Goal: Task Accomplishment & Management: Use online tool/utility

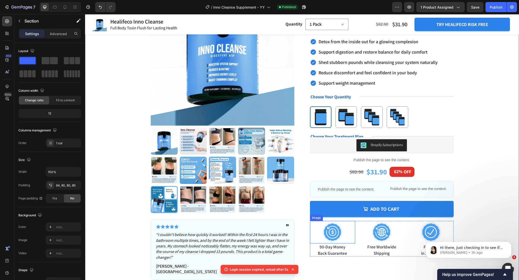
scroll to position [62, 0]
click at [195, 174] on img at bounding box center [193, 170] width 27 height 27
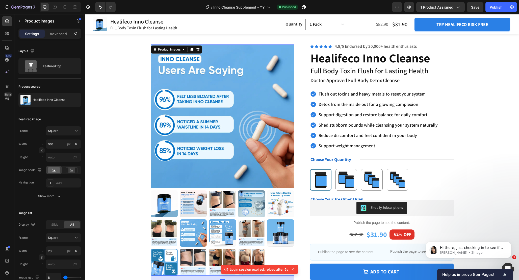
scroll to position [30, 0]
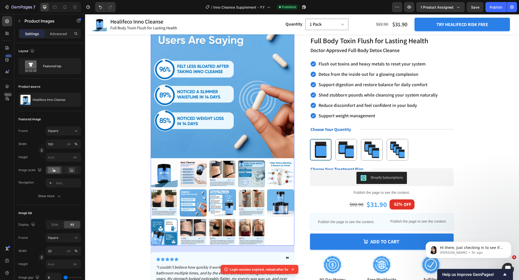
click at [254, 173] on img at bounding box center [251, 173] width 27 height 27
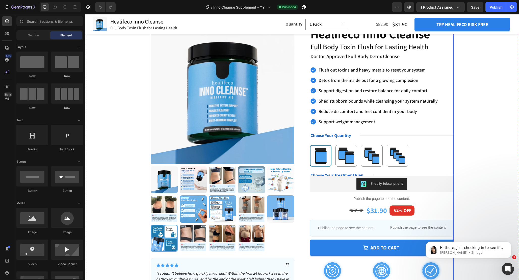
scroll to position [27, 0]
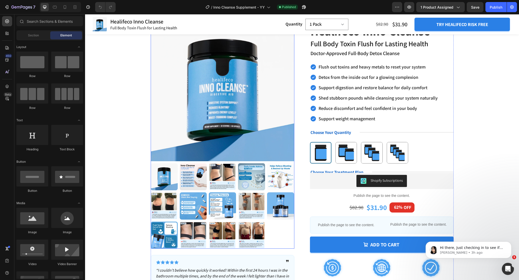
click at [274, 231] on div at bounding box center [223, 205] width 144 height 85
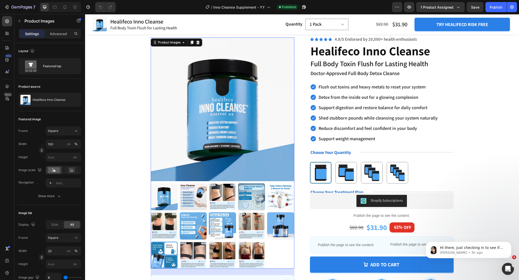
scroll to position [1, 0]
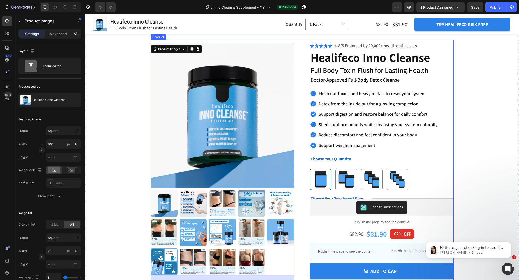
click at [303, 143] on div "Product Images 40 Icon Icon Icon Icon Icon Icon List ❞ Text Block Row “I couldn…" at bounding box center [302, 190] width 303 height 301
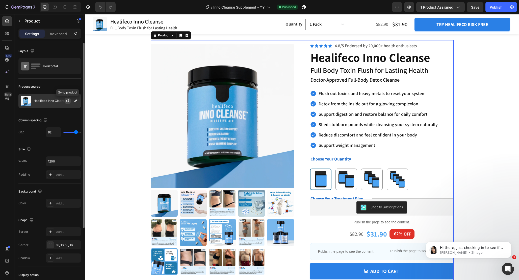
click at [68, 102] on icon "button" at bounding box center [68, 101] width 4 height 4
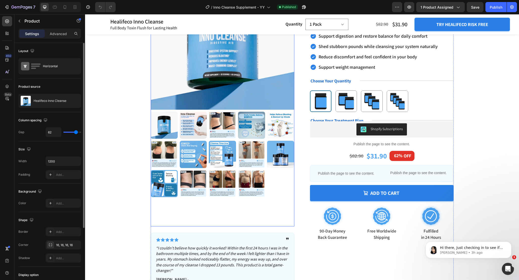
scroll to position [78, 0]
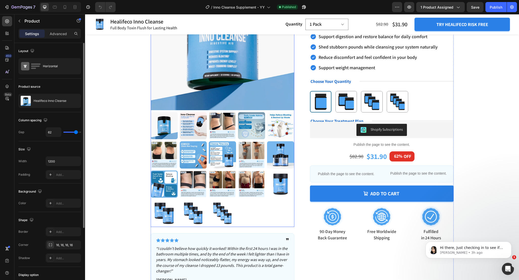
click at [267, 203] on div at bounding box center [223, 169] width 144 height 115
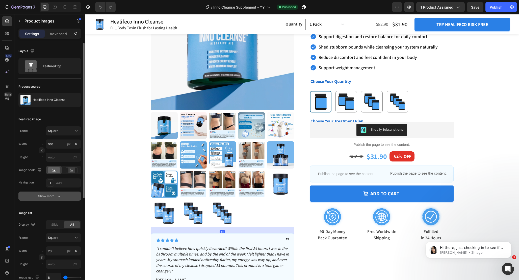
scroll to position [156, 0]
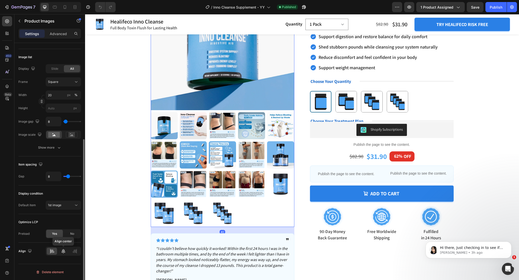
click at [63, 252] on icon at bounding box center [63, 250] width 5 height 5
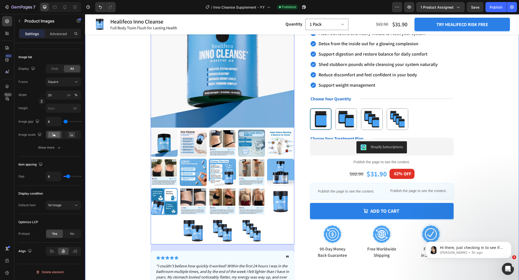
scroll to position [56, 0]
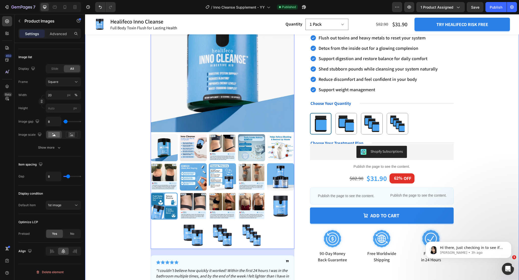
click at [123, 169] on div "Product Images 40 Icon Icon Icon Icon Icon Icon List ❞ Text Block Row “I couldn…" at bounding box center [302, 150] width 394 height 331
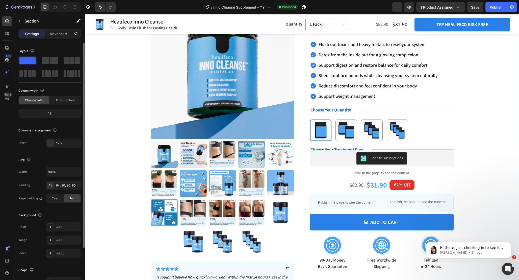
scroll to position [61, 0]
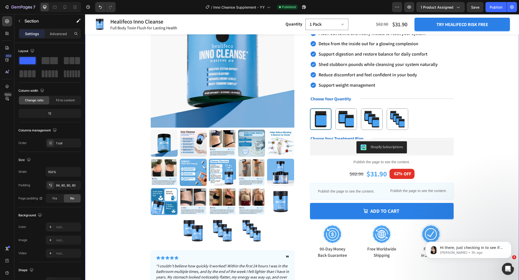
click at [474, 145] on div "Product Images Icon Icon Icon Icon Icon Icon List ❞ Text Block Row “I couldn’t …" at bounding box center [302, 145] width 394 height 331
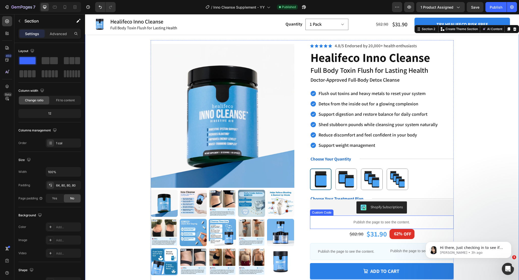
scroll to position [0, 0]
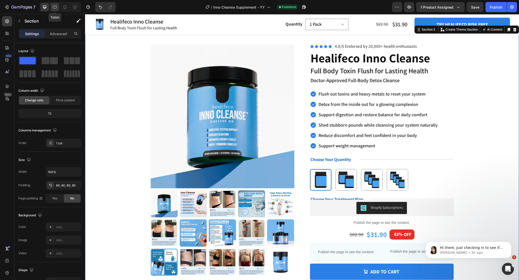
click at [52, 6] on icon at bounding box center [54, 7] width 5 height 5
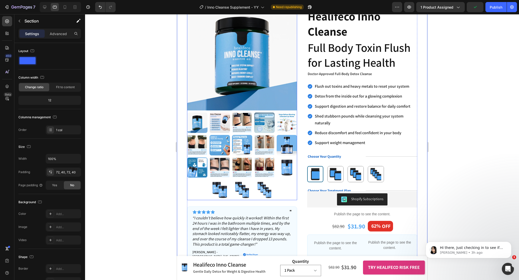
scroll to position [42, 0]
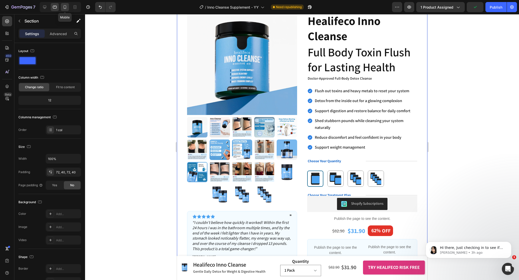
click at [64, 8] on icon at bounding box center [65, 7] width 3 height 4
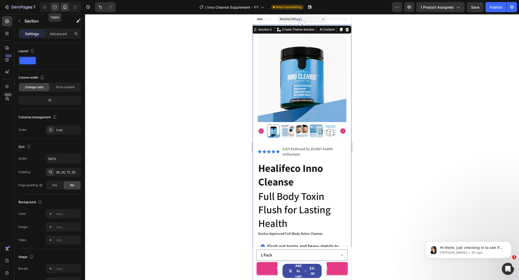
click at [54, 6] on icon at bounding box center [54, 7] width 5 height 5
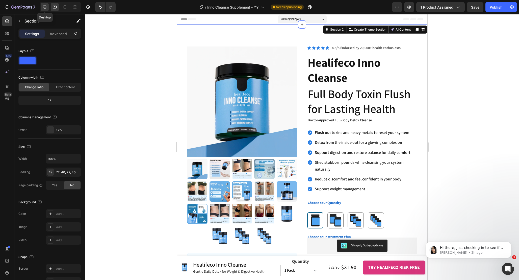
click at [46, 8] on icon at bounding box center [44, 7] width 3 height 3
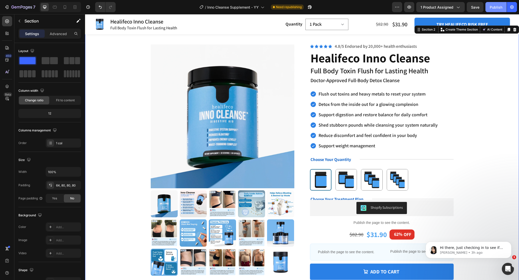
click at [492, 6] on div "Publish" at bounding box center [496, 7] width 13 height 5
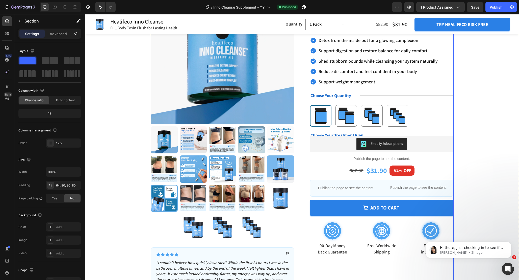
scroll to position [48, 0]
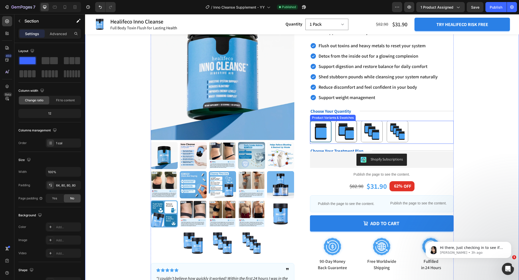
click at [347, 129] on img at bounding box center [346, 131] width 21 height 21
click at [346, 121] on input "2 Pack 2 Pack" at bounding box center [346, 120] width 0 height 0
radio input "true"
select select "2 Pack"
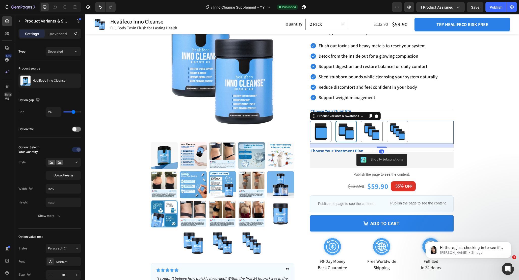
click at [323, 134] on img at bounding box center [320, 131] width 21 height 21
click at [321, 121] on input "1 Pack 1 Pack" at bounding box center [320, 120] width 0 height 0
radio input "true"
select select "1 Pack"
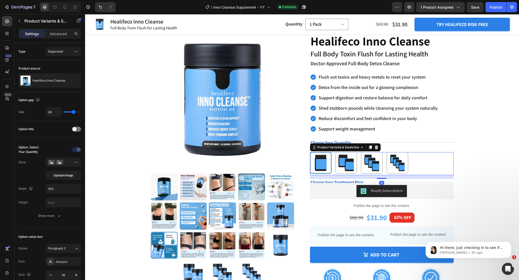
scroll to position [27, 0]
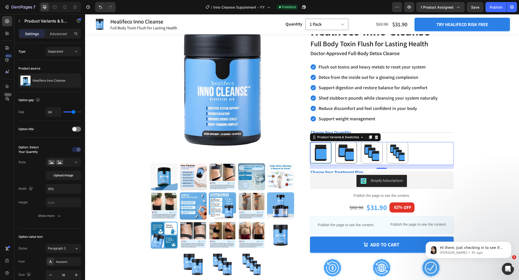
click at [341, 152] on img at bounding box center [346, 152] width 21 height 21
click at [346, 142] on input "2 Pack 2 Pack" at bounding box center [346, 142] width 0 height 0
radio input "true"
select select "2 Pack"
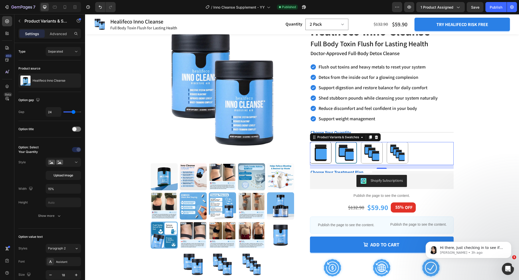
click at [323, 157] on img at bounding box center [320, 152] width 21 height 21
click at [321, 142] on input "1 Pack 1 Pack" at bounding box center [320, 142] width 0 height 0
radio input "true"
select select "1 Pack"
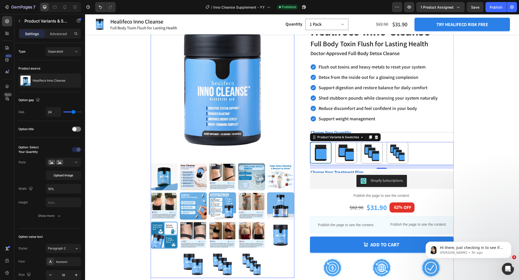
click at [170, 179] on img at bounding box center [164, 176] width 27 height 27
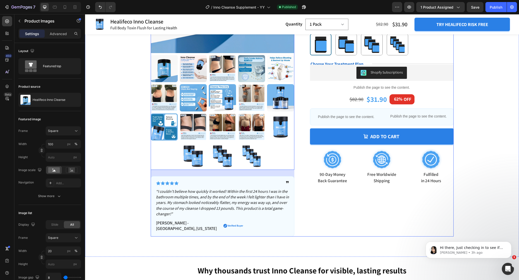
click at [313, 208] on div "Icon Icon Icon Icon Icon Icon List 4.8/5 Endorsed by 20,000+ health enthusiasts…" at bounding box center [382, 71] width 144 height 331
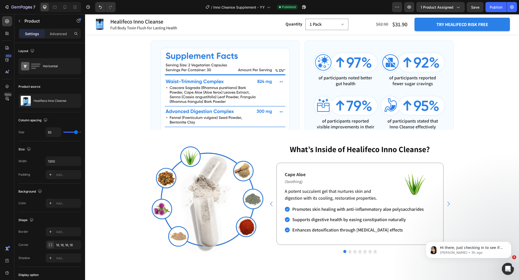
scroll to position [889, 0]
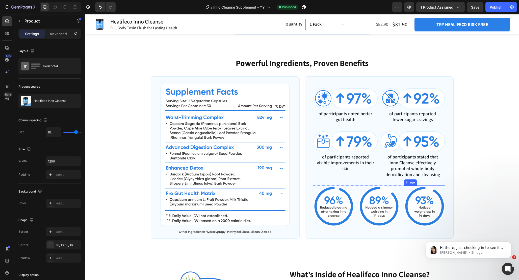
click at [426, 219] on img at bounding box center [424, 205] width 41 height 41
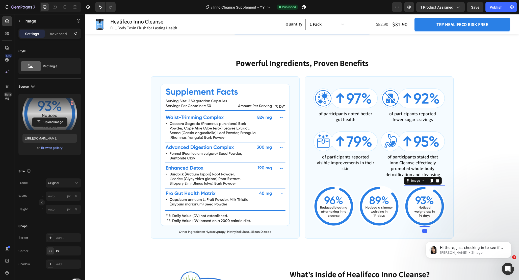
click at [55, 110] on label at bounding box center [49, 114] width 55 height 32
click at [55, 118] on input "file" at bounding box center [49, 122] width 35 height 9
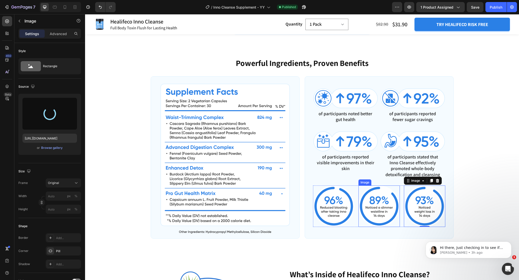
type input "[URL][DOMAIN_NAME]"
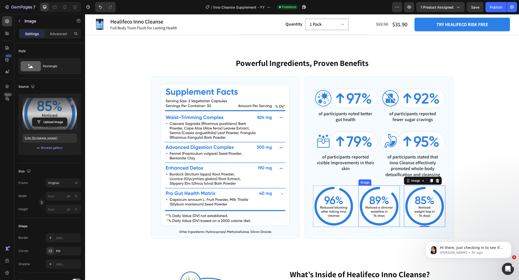
scroll to position [896, 0]
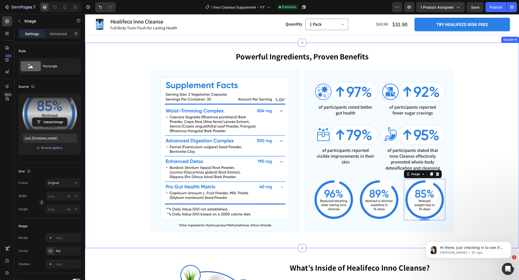
click at [475, 175] on div "Powerful Ingredients, Proven Benefits Heading Image Image of participants noted…" at bounding box center [302, 141] width 394 height 181
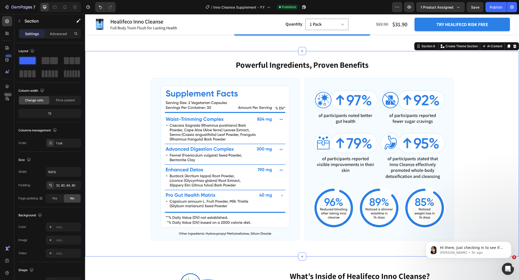
scroll to position [900, 0]
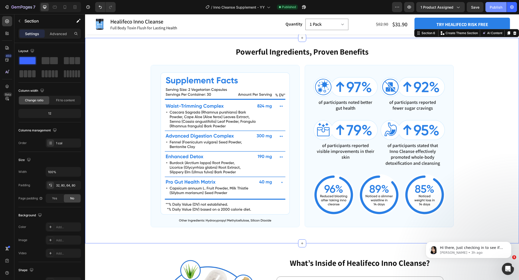
click at [492, 12] on button "Publish" at bounding box center [495, 7] width 21 height 10
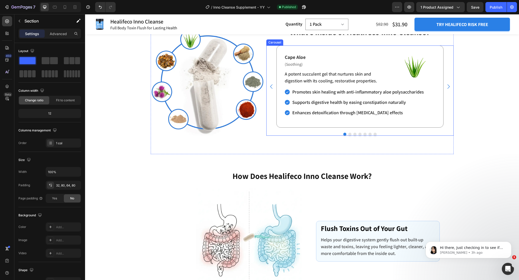
scroll to position [1134, 0]
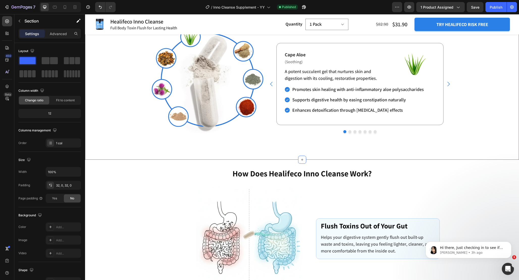
click at [293, 153] on div "Image Image Image Lemongrass Text Block Row Image Oolong Tea Text Block Row Ima…" at bounding box center [302, 85] width 434 height 150
click at [269, 148] on div "Refresh Your Body and Relieve Exhaustion Heading What’s Inside of Healifeco Inn…" at bounding box center [302, 85] width 303 height 134
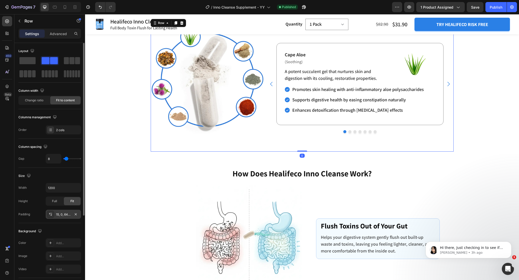
click at [59, 217] on div "15, 0, 64, 0" at bounding box center [63, 214] width 35 height 9
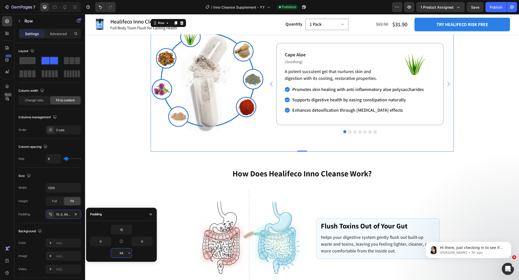
click at [124, 255] on input "64" at bounding box center [121, 252] width 21 height 9
type input "15"
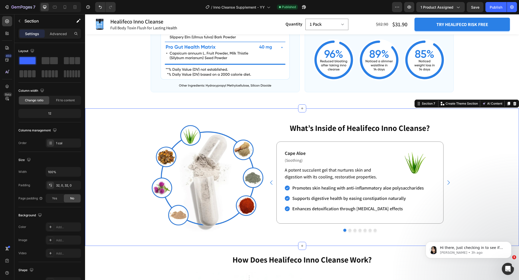
click at [483, 169] on div "Image Image Image Lemongrass Text Block Row Image Oolong Tea Text Block Row Ima…" at bounding box center [302, 176] width 434 height 121
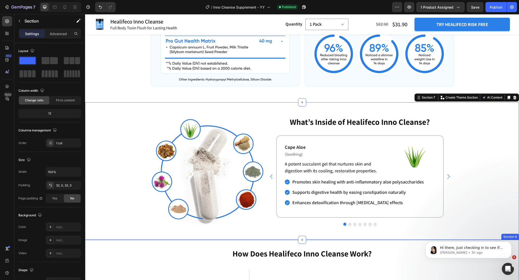
scroll to position [1041, 0]
click at [325, 95] on div "Powerful Ingredients, Proven Benefits Heading Image Image of participants noted…" at bounding box center [302, -1] width 434 height 205
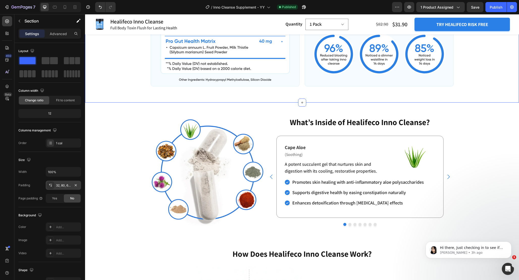
click at [66, 186] on div "32, 80, 64, 80" at bounding box center [63, 185] width 15 height 5
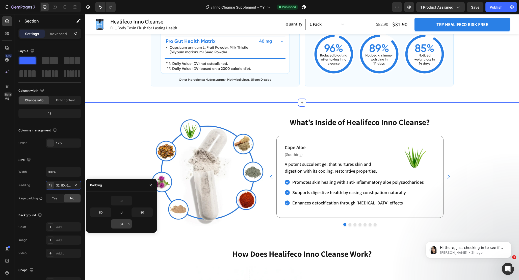
click at [126, 223] on input "64" at bounding box center [121, 223] width 21 height 9
type input "32"
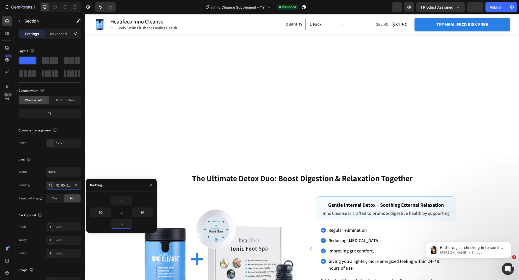
scroll to position [1546, 0]
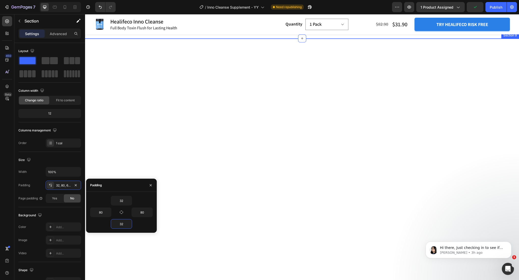
click at [346, 163] on div at bounding box center [302, 115] width 434 height 155
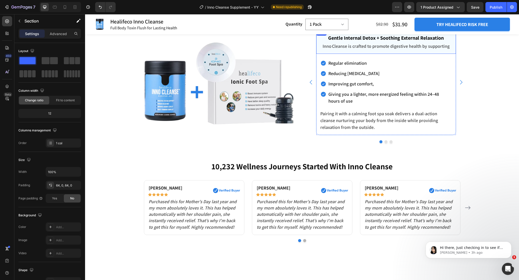
scroll to position [1587, 0]
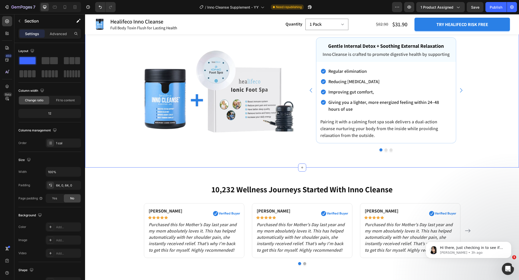
click at [338, 132] on div "The Ultimate Detox Duo: Boost Digestion & Relaxation Together Heading Enhance R…" at bounding box center [302, 82] width 434 height 170
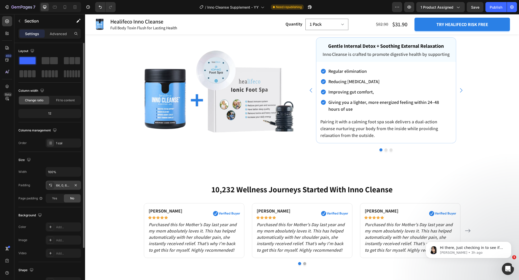
click at [61, 188] on div "64, 0, 64, 0" at bounding box center [63, 184] width 35 height 9
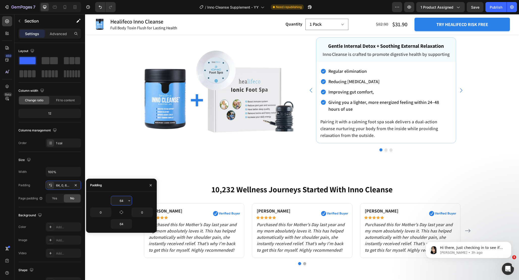
click at [123, 203] on input "64" at bounding box center [121, 200] width 21 height 9
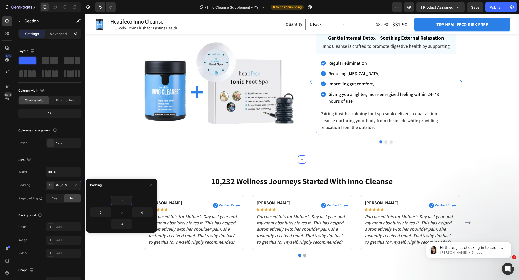
type input "32"
click at [480, 143] on div "The Ultimate Detox Duo: Boost Digestion & Relaxation Together Heading Enhance R…" at bounding box center [302, 75] width 434 height 138
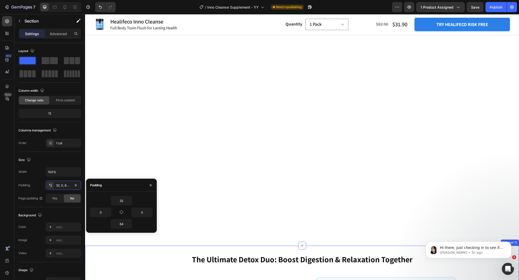
scroll to position [1853, 0]
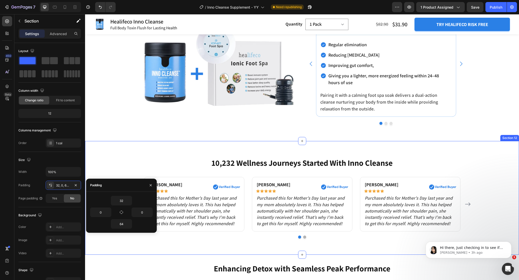
click at [404, 144] on div "10,232 Wellness Journeys Started With Inno Cleanse Heading [PERSON_NAME] Text b…" at bounding box center [302, 198] width 434 height 114
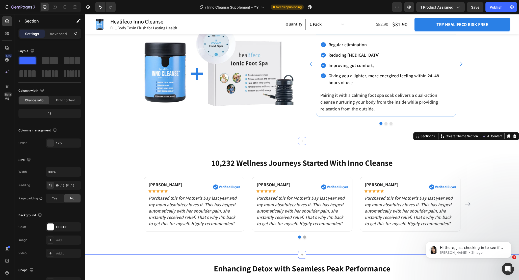
scroll to position [1864, 0]
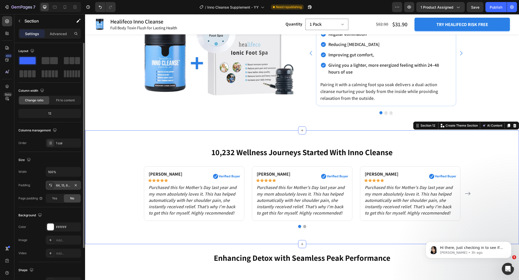
click at [69, 184] on div "64, 15, 64, 15" at bounding box center [63, 185] width 15 height 5
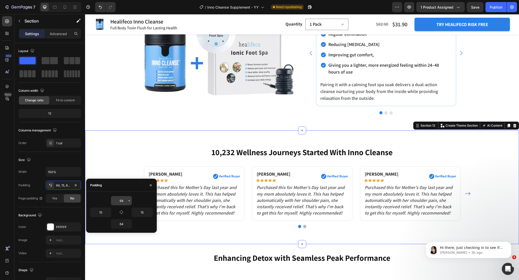
click at [126, 201] on input "64" at bounding box center [121, 200] width 21 height 9
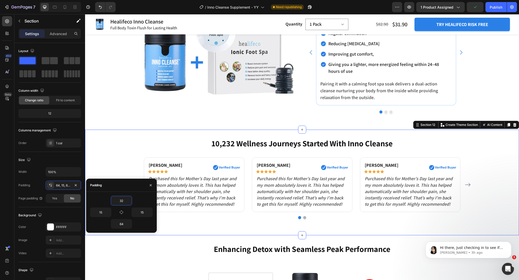
scroll to position [1862, 0]
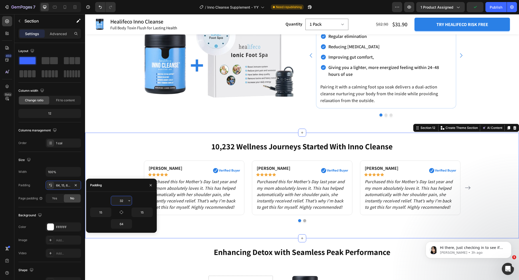
click at [124, 202] on input "32" at bounding box center [121, 200] width 21 height 9
type input "64"
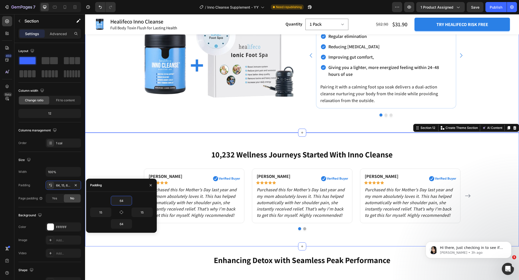
click at [210, 130] on div "The Ultimate Detox Duo: Boost Digestion & Relaxation Together Heading Enhance R…" at bounding box center [302, 52] width 434 height 162
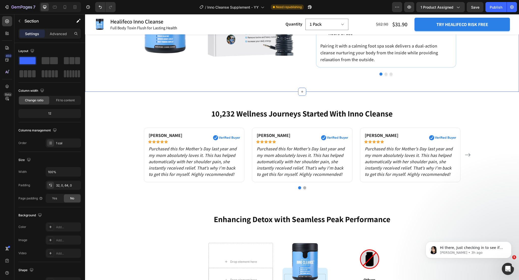
scroll to position [1908, 0]
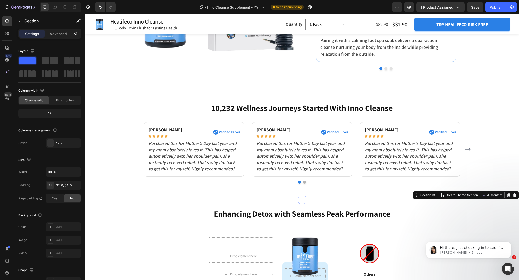
click at [123, 178] on div "10,232 Wellness Journeys Started With Inno Cleanse Heading [PERSON_NAME] Text b…" at bounding box center [302, 142] width 426 height 81
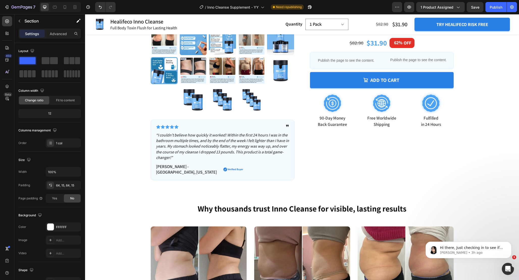
scroll to position [195, 0]
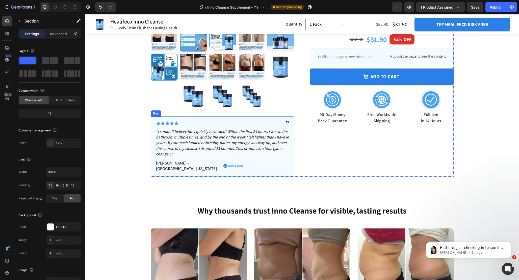
click at [290, 164] on div "Icon Icon Icon Icon Icon Icon List ❞ Text Block Row “I couldn’t believe how qui…" at bounding box center [223, 146] width 144 height 60
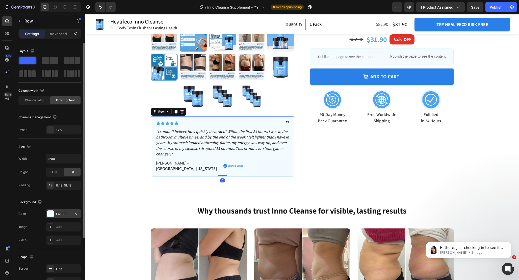
click at [63, 210] on div "F4FBFF" at bounding box center [63, 213] width 35 height 9
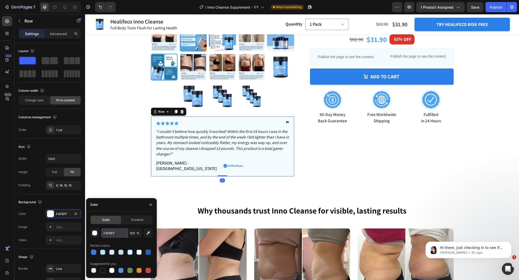
click at [118, 231] on input "F4FBFF" at bounding box center [114, 232] width 26 height 9
click at [309, 183] on div "Product Images Icon Icon Icon Icon Icon Icon List ❞ Text Block Row “I couldn’t …" at bounding box center [302, 13] width 434 height 367
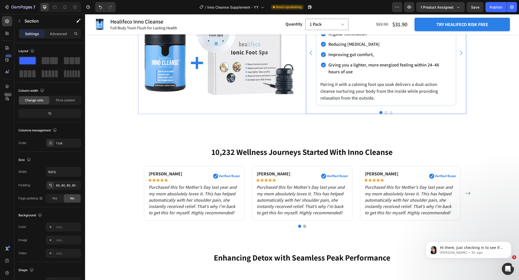
scroll to position [1874, 0]
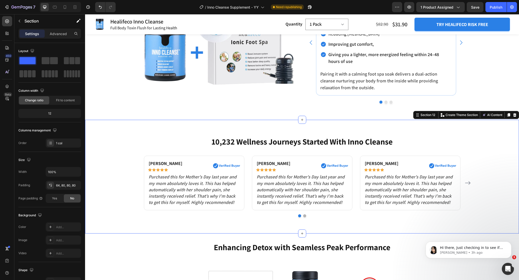
click at [236, 125] on div "10,232 Wellness Journeys Started With Inno Cleanse Heading [PERSON_NAME] Text b…" at bounding box center [302, 177] width 434 height 114
click at [60, 224] on div "FFFFFF" at bounding box center [63, 226] width 35 height 9
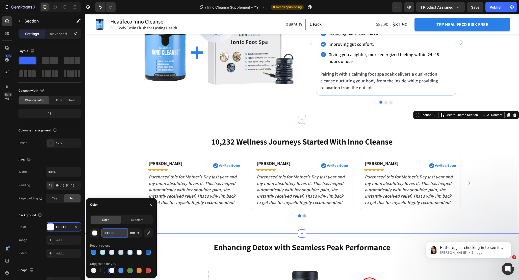
click at [118, 231] on input "FFFFFF" at bounding box center [114, 232] width 26 height 9
paste input "4FB"
type input "F4FBFF"
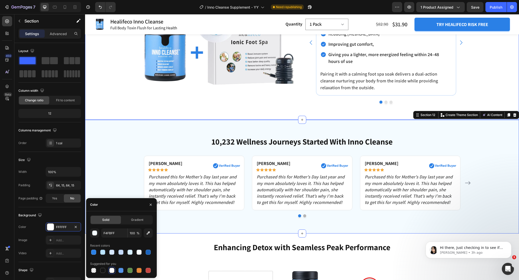
click at [108, 113] on div "The Ultimate Detox Duo: Boost Digestion & Relaxation Together Heading Enhance R…" at bounding box center [302, 39] width 434 height 162
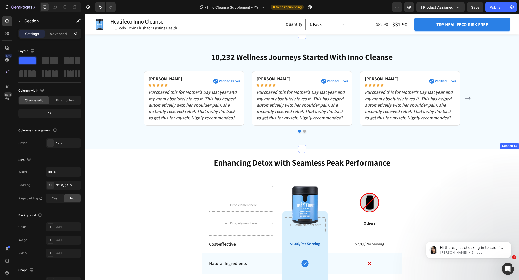
click at [110, 182] on div "Enhancing Detox with Seamless Peak Performance Heading Row Drop element here Im…" at bounding box center [302, 261] width 434 height 208
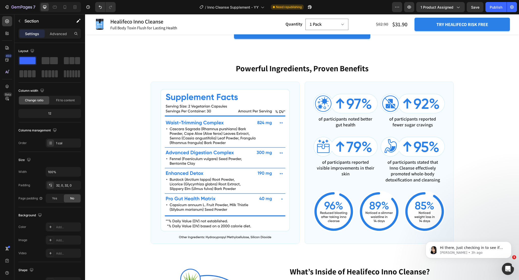
scroll to position [882, 0]
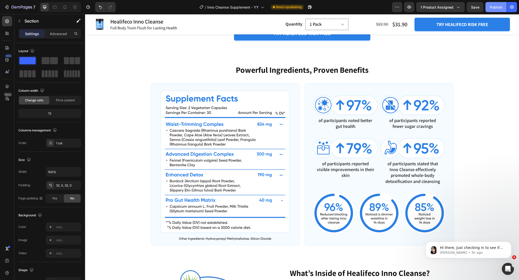
click at [488, 8] on button "Publish" at bounding box center [495, 7] width 21 height 10
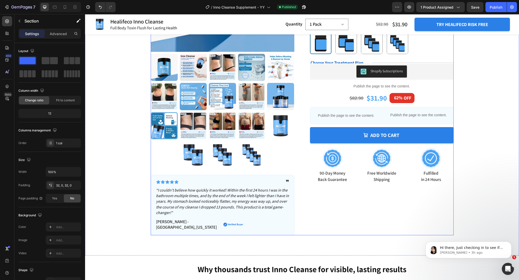
scroll to position [413, 0]
